Goal: Information Seeking & Learning: Find specific fact

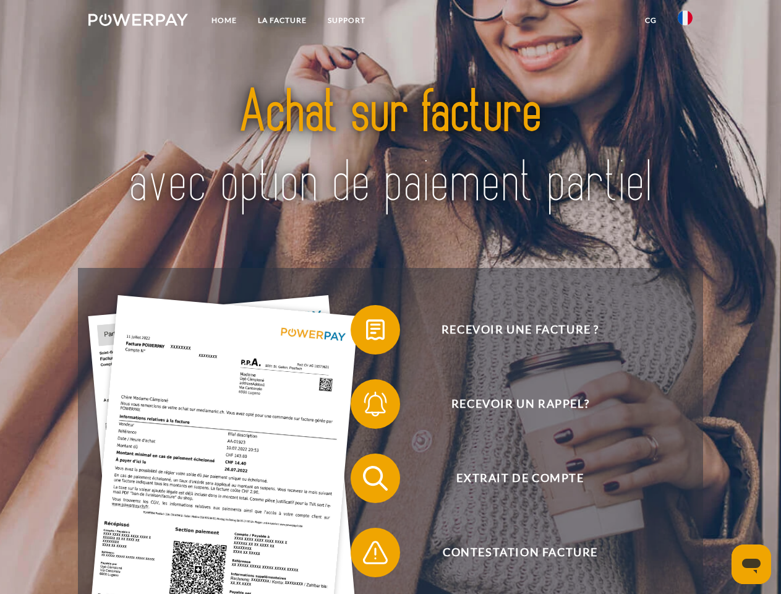
click at [138, 22] on img at bounding box center [138, 20] width 100 height 12
click at [685, 22] on img at bounding box center [685, 18] width 15 height 15
click at [650, 20] on link "CG" at bounding box center [650, 20] width 33 height 22
click at [366, 332] on span at bounding box center [357, 330] width 62 height 62
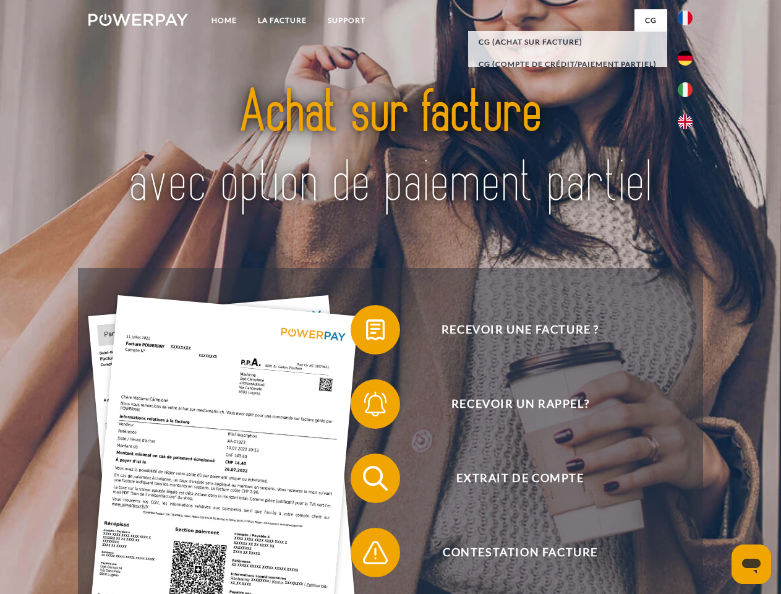
click at [366, 406] on span at bounding box center [357, 404] width 62 height 62
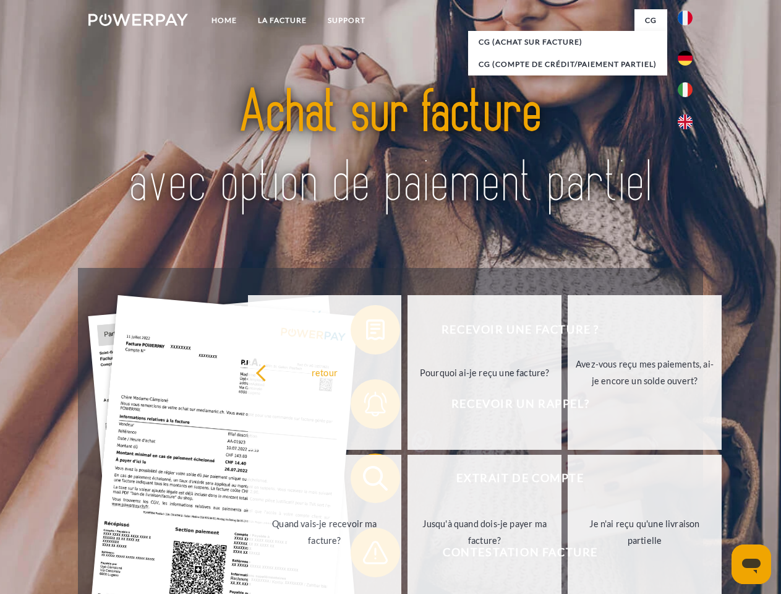
click at [407, 480] on link "Jusqu'à quand dois-je payer ma facture?" at bounding box center [484, 531] width 154 height 155
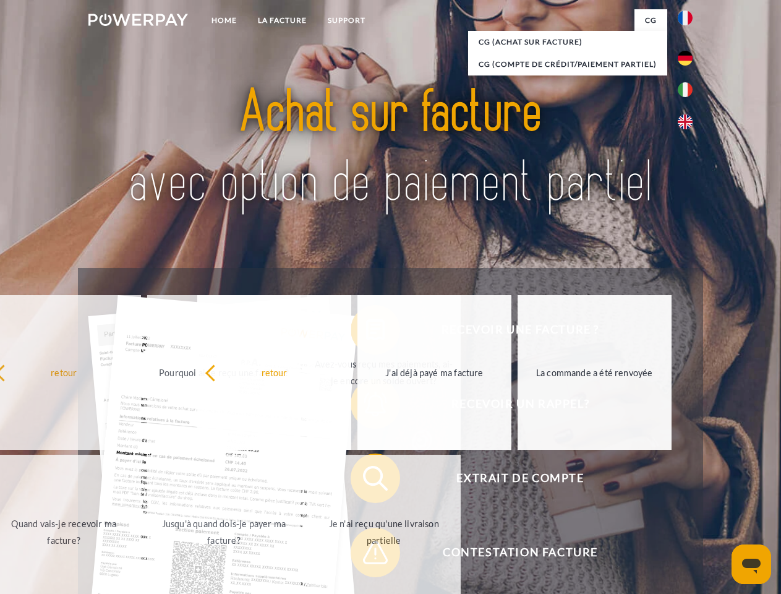
click at [366, 555] on span at bounding box center [357, 552] width 62 height 62
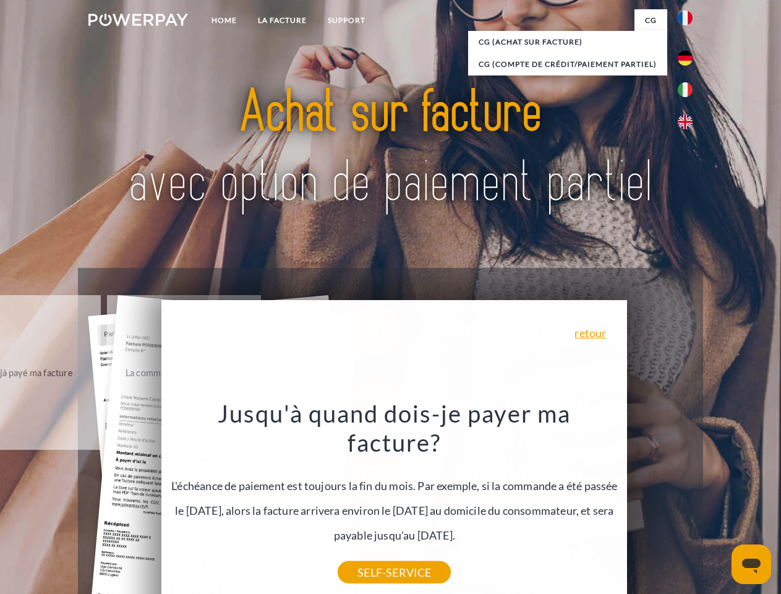
click at [751, 564] on icon "Ouvrir la fenêtre de messagerie" at bounding box center [751, 565] width 19 height 15
